Goal: Check status: Check status

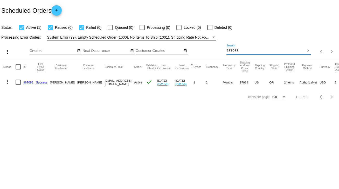
drag, startPoint x: 251, startPoint y: 50, endPoint x: 217, endPoint y: 52, distance: 33.8
click at [217, 52] on div "more_vert Sep Jan Feb Mar [DATE]" at bounding box center [169, 50] width 339 height 18
type input "701573"
click at [31, 81] on link "701573" at bounding box center [28, 82] width 10 height 3
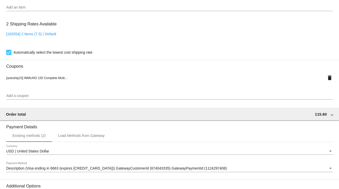
scroll to position [460, 0]
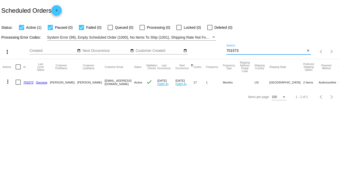
drag, startPoint x: 240, startPoint y: 50, endPoint x: 220, endPoint y: 53, distance: 20.5
click at [220, 53] on div "more_vert Sep Jan Feb Mar [DATE]" at bounding box center [169, 50] width 339 height 18
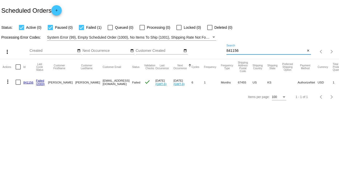
type input "841156"
click at [28, 83] on link "841156" at bounding box center [28, 82] width 10 height 3
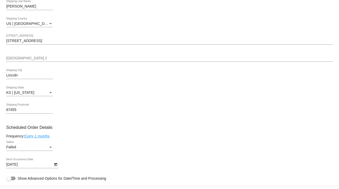
scroll to position [229, 0]
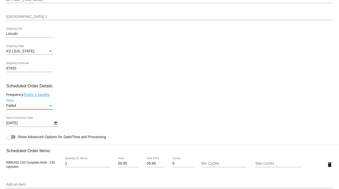
click at [47, 107] on div "Failed" at bounding box center [27, 106] width 42 height 4
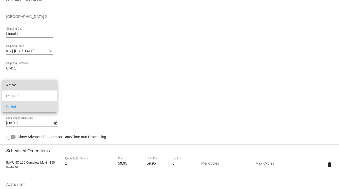
click at [18, 82] on span "Active" at bounding box center [29, 85] width 47 height 11
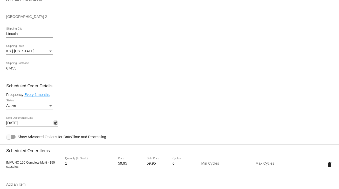
click at [55, 124] on icon "Open calendar" at bounding box center [55, 123] width 3 height 3
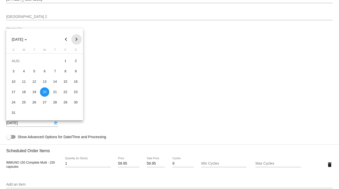
click at [77, 38] on button "Next month" at bounding box center [76, 39] width 10 height 10
click at [43, 81] on div "15" at bounding box center [44, 81] width 9 height 9
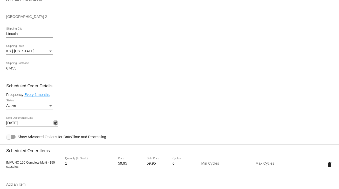
click at [55, 122] on icon "Open calendar" at bounding box center [56, 123] width 4 height 6
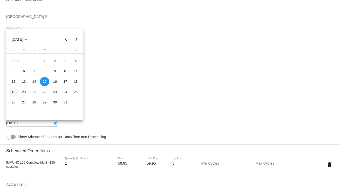
click at [14, 91] on div "19" at bounding box center [13, 92] width 9 height 9
type input "10/19/2025"
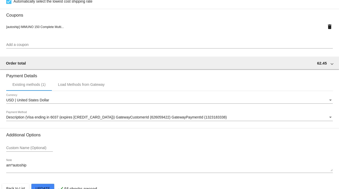
scroll to position [471, 0]
